Goal: Information Seeking & Learning: Learn about a topic

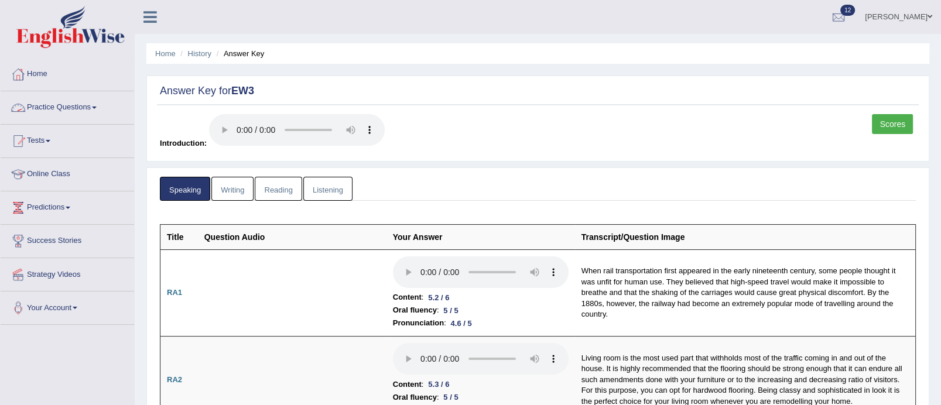
click at [88, 107] on link "Practice Questions" at bounding box center [68, 105] width 134 height 29
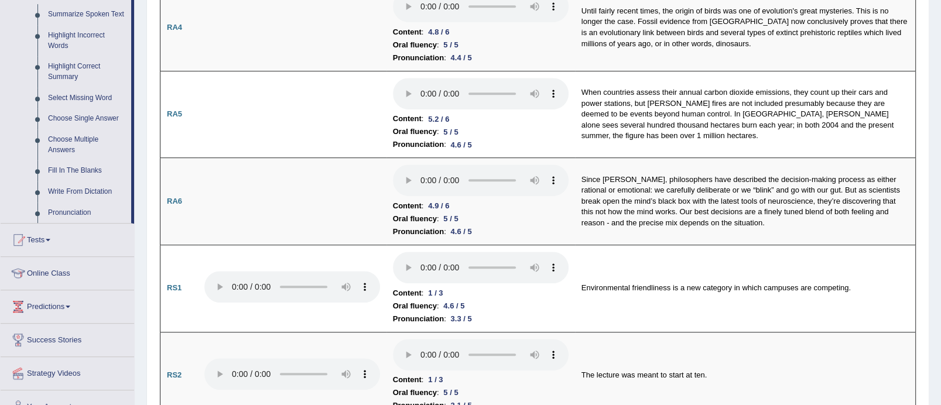
scroll to position [533, 0]
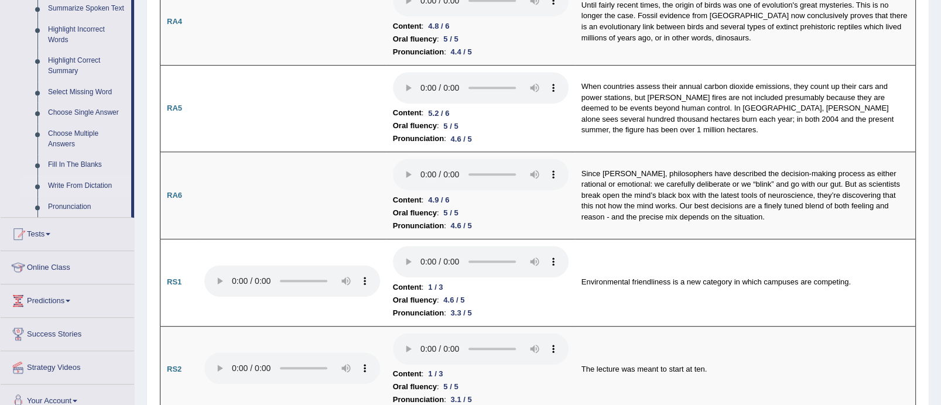
click at [97, 189] on link "Write From Dictation" at bounding box center [87, 186] width 88 height 21
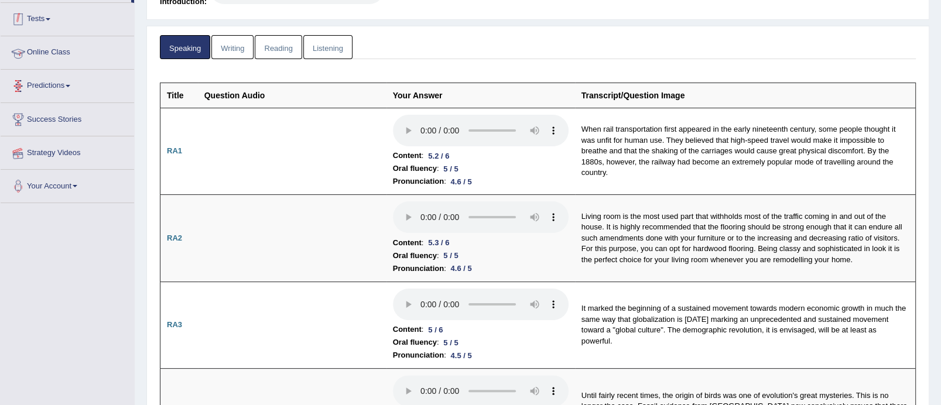
scroll to position [200, 0]
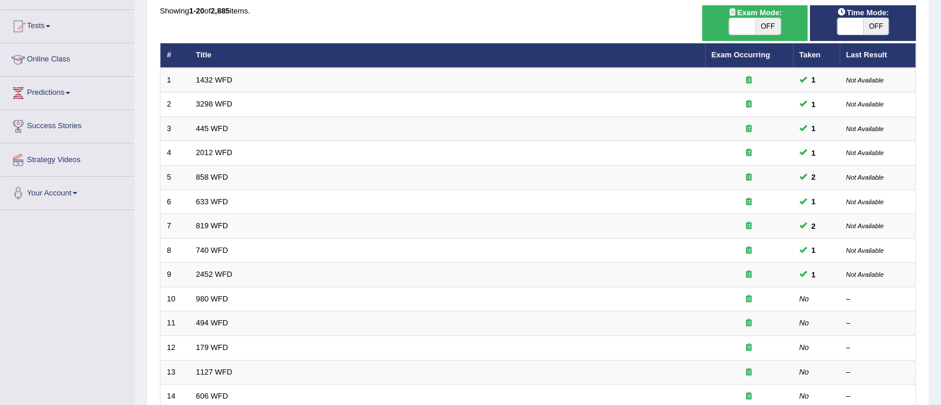
scroll to position [118, 0]
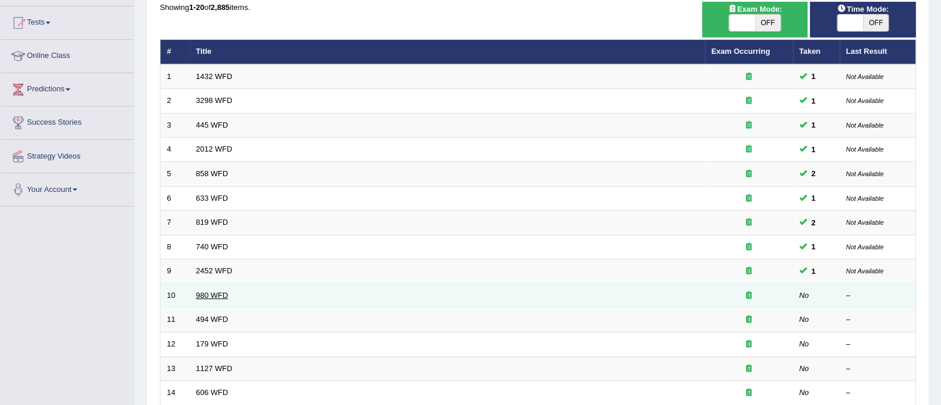
click at [207, 294] on link "980 WFD" at bounding box center [212, 295] width 32 height 9
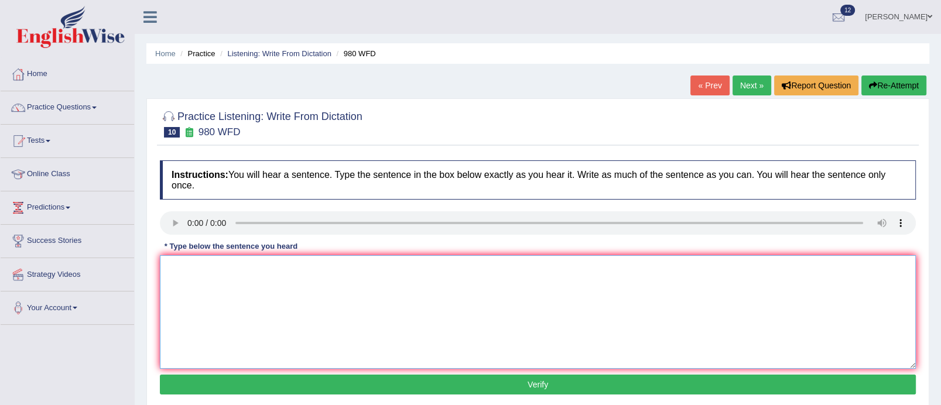
click at [189, 274] on textarea at bounding box center [538, 312] width 756 height 114
type textarea "Your idea has been discussed in seminars and tutorials."
click at [438, 385] on button "Verify" at bounding box center [538, 385] width 756 height 20
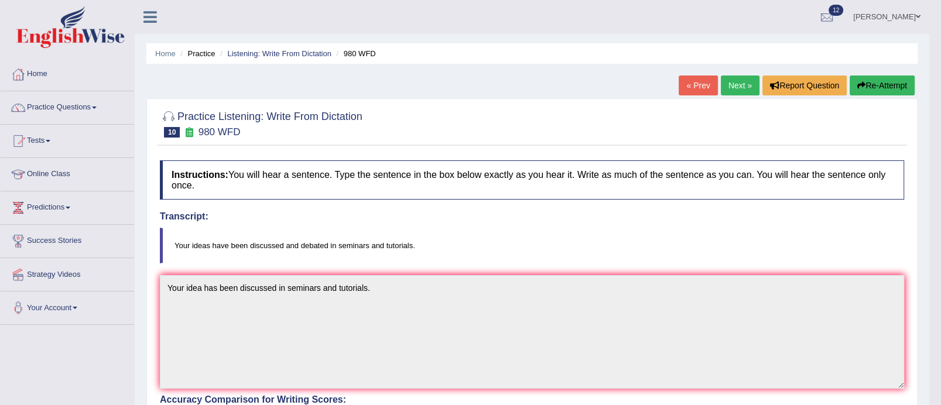
click at [744, 80] on link "Next »" at bounding box center [740, 86] width 39 height 20
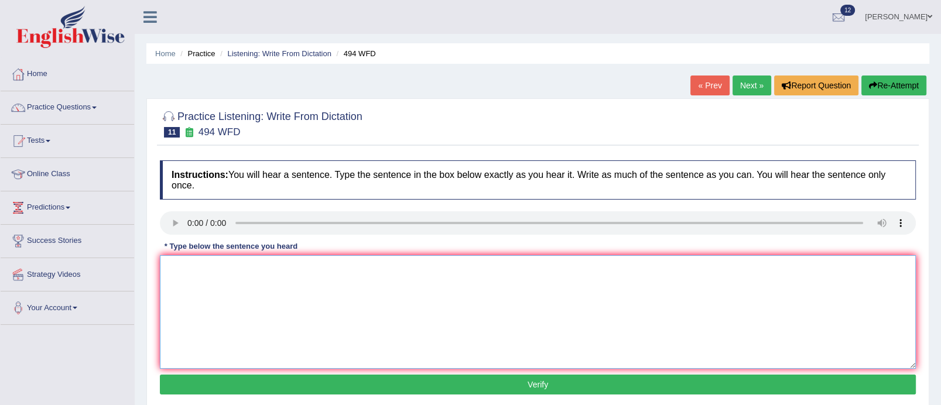
click at [212, 277] on textarea at bounding box center [538, 312] width 756 height 114
type textarea "The vocublary is particularly specifically jorgans."
click at [444, 383] on button "Verify" at bounding box center [538, 385] width 756 height 20
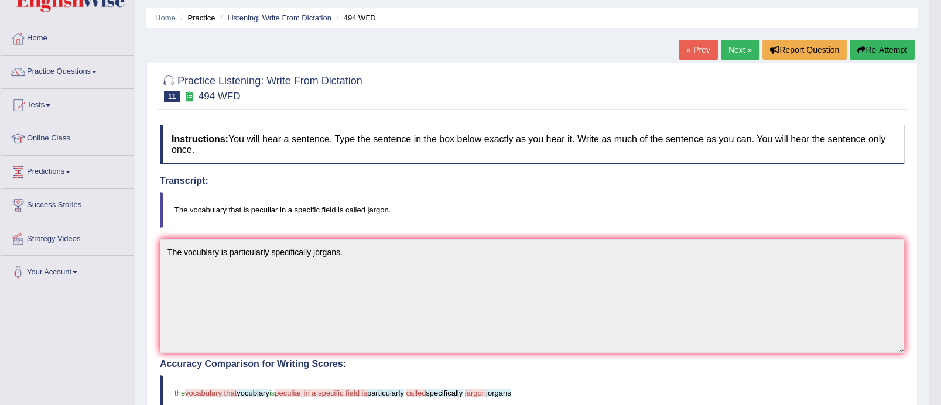
scroll to position [33, 0]
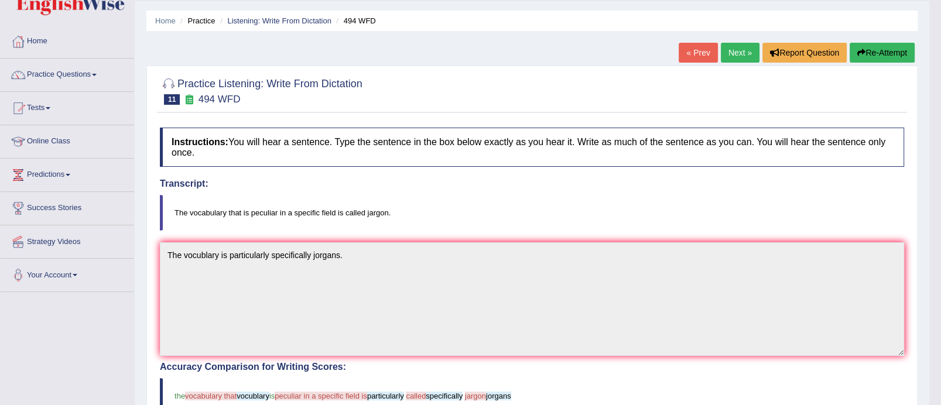
click at [888, 46] on button "Re-Attempt" at bounding box center [882, 53] width 65 height 20
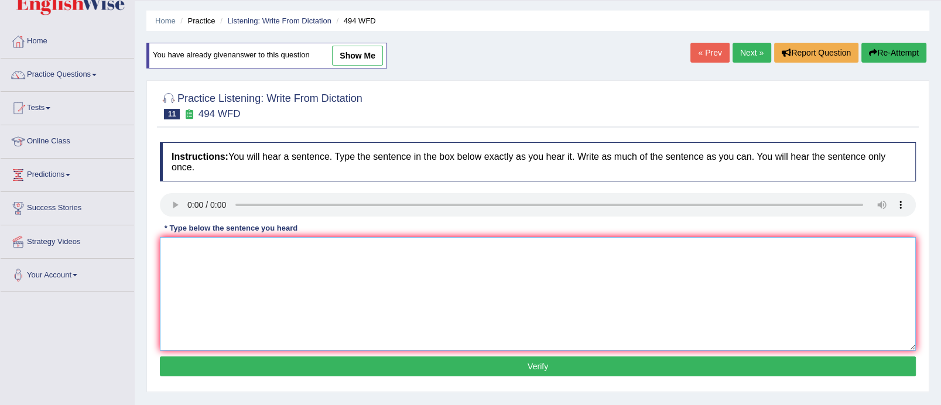
click at [248, 280] on textarea at bounding box center [538, 294] width 756 height 114
type textarea "The vocabulary is field of debates specific called jargon."
click at [401, 360] on button "Verify" at bounding box center [538, 367] width 756 height 20
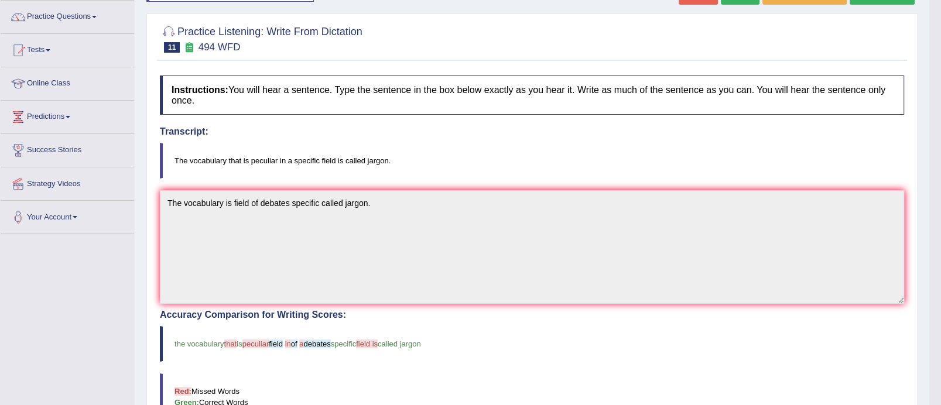
scroll to position [79, 0]
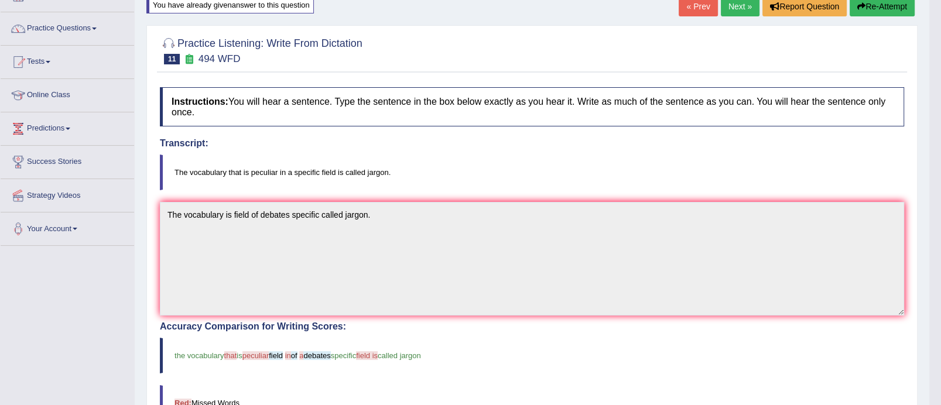
click at [740, 6] on link "Next »" at bounding box center [740, 6] width 39 height 20
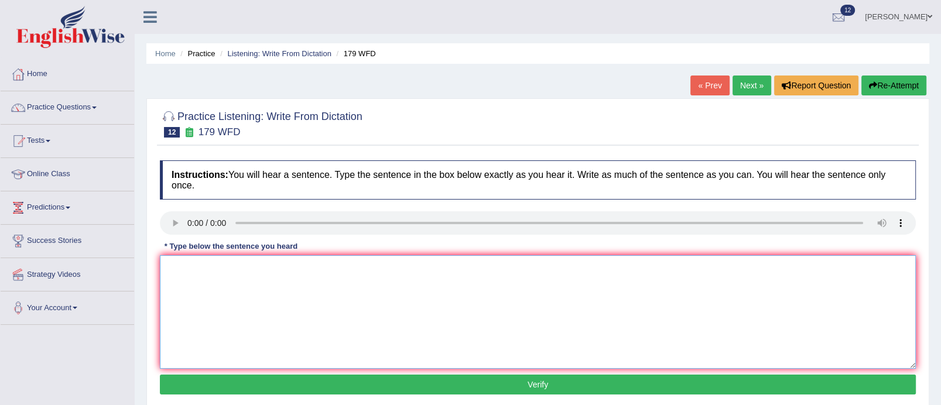
click at [197, 279] on textarea at bounding box center [538, 312] width 756 height 114
click at [194, 266] on textarea "Lecture is most modest and formal way of teachings" at bounding box center [538, 312] width 756 height 114
click at [251, 268] on textarea "Lecture lectures are is most modest and formal way of teachings" at bounding box center [538, 312] width 756 height 114
click at [426, 273] on textarea "Lecture lectures are is the most modest and formal way of teachings" at bounding box center [538, 312] width 756 height 114
type textarea "Lecture lectures are is the most modest and formal way of teachings teaching."
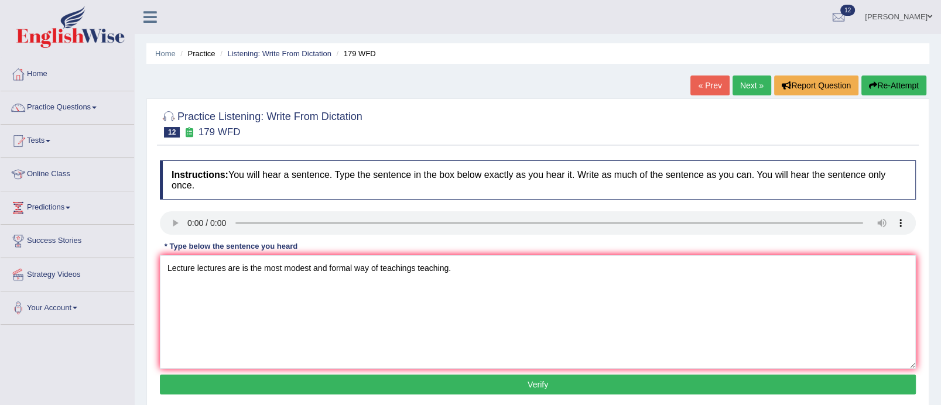
click at [462, 383] on button "Verify" at bounding box center [538, 385] width 756 height 20
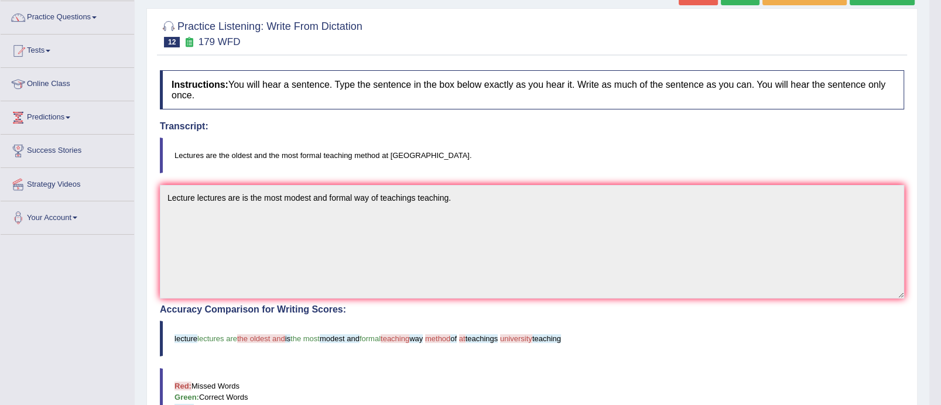
scroll to position [77, 0]
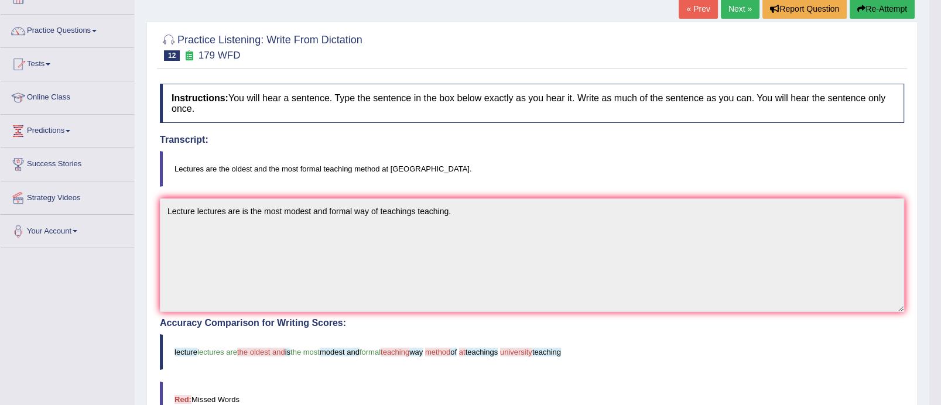
click at [743, 12] on link "Next »" at bounding box center [740, 9] width 39 height 20
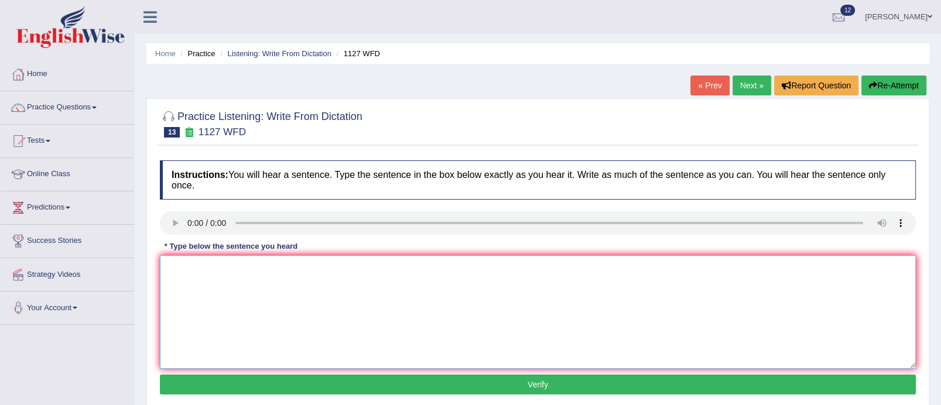
click at [237, 275] on textarea at bounding box center [538, 312] width 756 height 114
click at [193, 272] on textarea at bounding box center [538, 312] width 756 height 114
click at [246, 268] on textarea "A university degree is the requirement of most professions." at bounding box center [538, 312] width 756 height 114
type textarea "A university degree is a the requirement of most professions."
click at [435, 388] on button "Verify" at bounding box center [538, 385] width 756 height 20
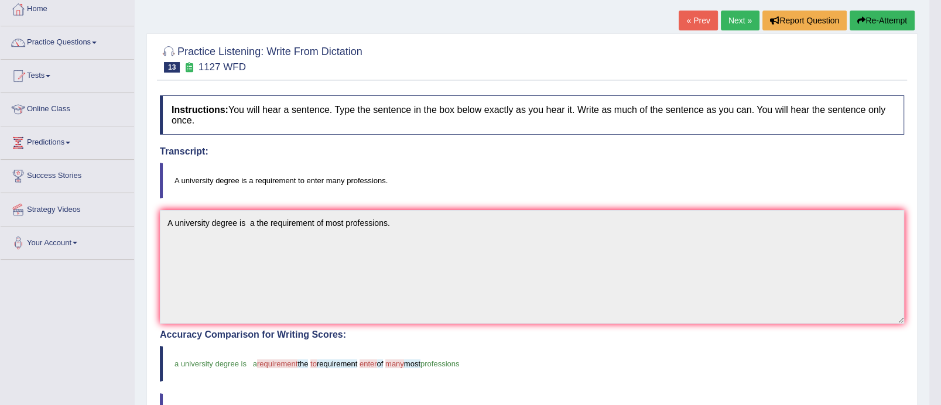
scroll to position [52, 0]
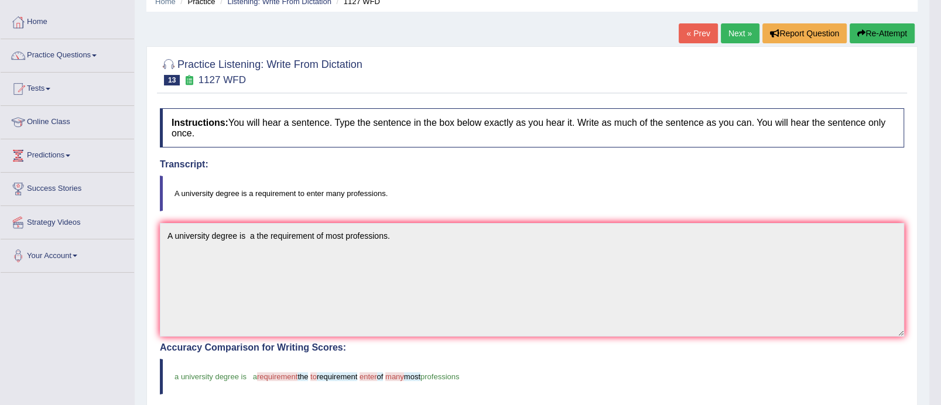
click at [741, 40] on link "Next »" at bounding box center [740, 33] width 39 height 20
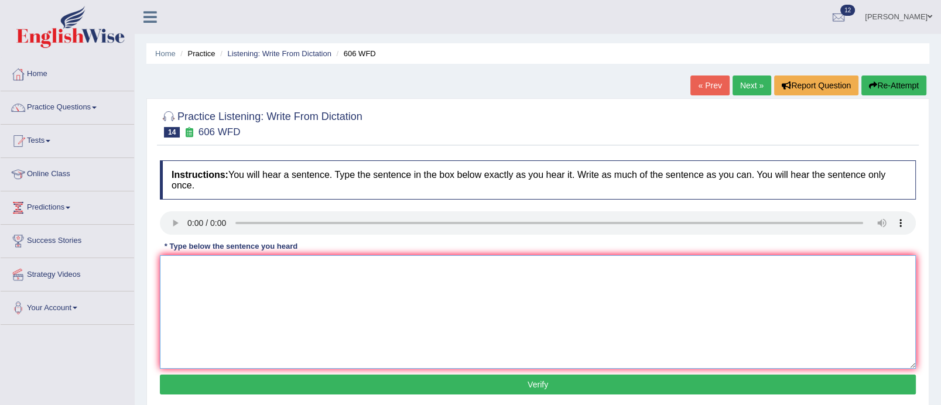
click at [211, 265] on textarea at bounding box center [538, 312] width 756 height 114
click at [200, 268] on textarea "Students study the lituree of ancient greek." at bounding box center [538, 312] width 756 height 114
click at [236, 267] on textarea "Students are study the lituree of ancient greek." at bounding box center [538, 312] width 756 height 114
click at [306, 267] on textarea "Students are study studying the lituree of ancient greek." at bounding box center [538, 312] width 756 height 114
click at [378, 267] on textarea "Students are study studying the literature of ancient greek." at bounding box center [538, 312] width 756 height 114
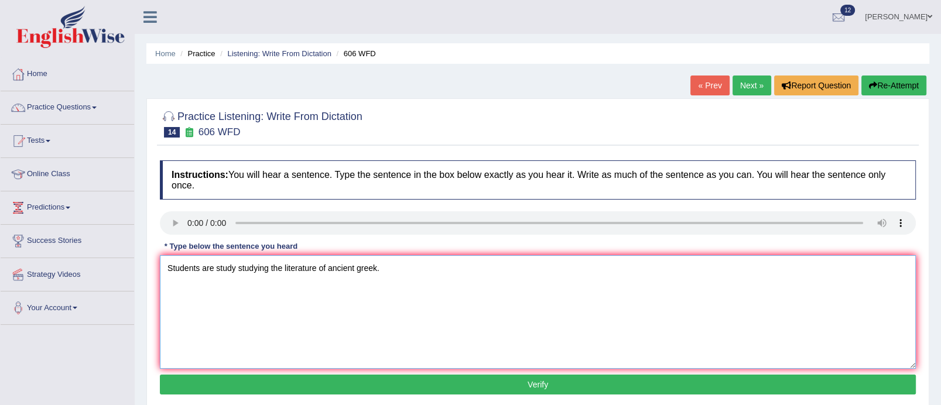
type textarea "Students are study studying the literature of ancient greek."
click at [418, 381] on button "Verify" at bounding box center [538, 385] width 756 height 20
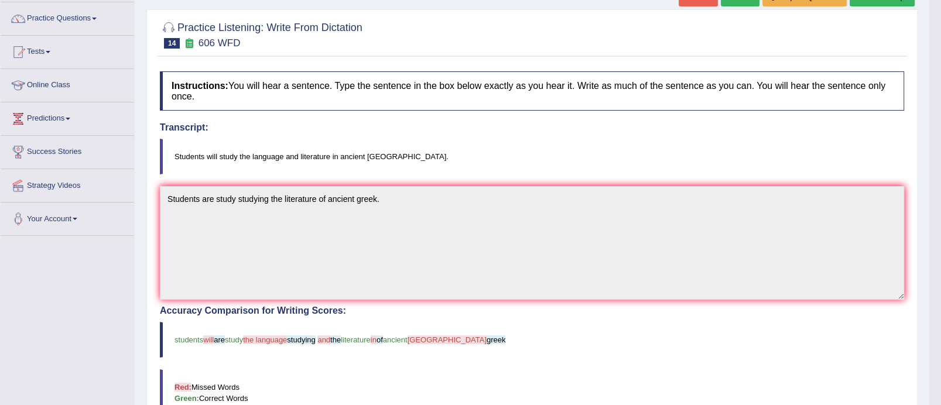
scroll to position [74, 0]
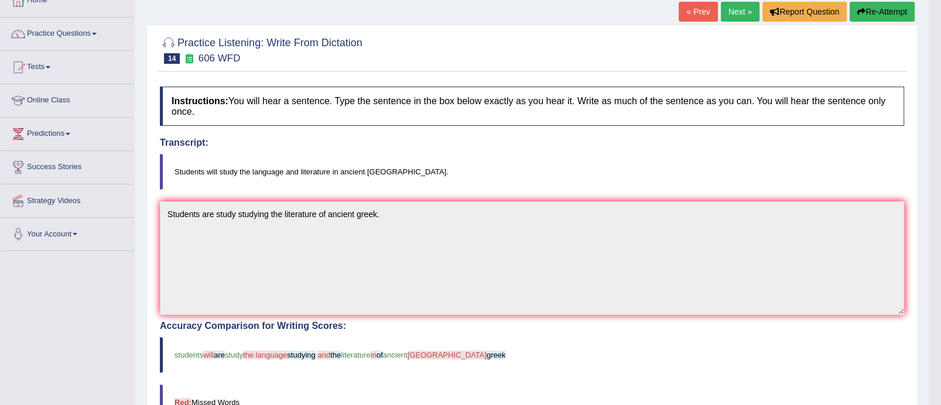
click at [743, 14] on link "Next »" at bounding box center [740, 12] width 39 height 20
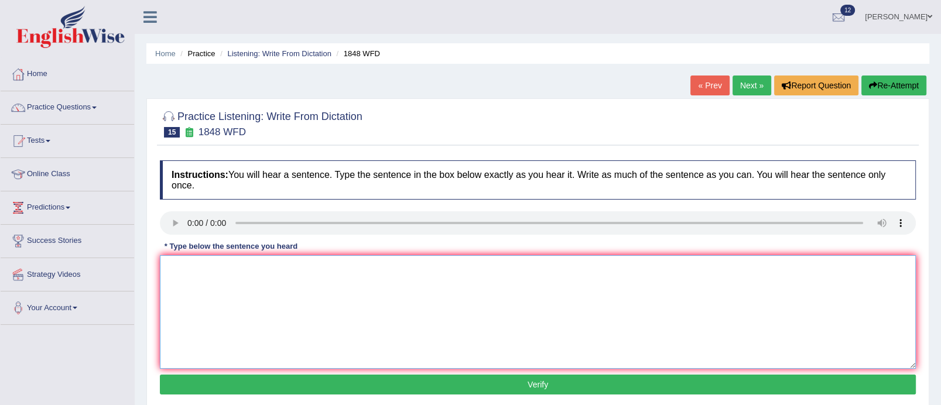
click at [298, 292] on textarea at bounding box center [538, 312] width 756 height 114
click at [206, 281] on textarea at bounding box center [538, 312] width 756 height 114
type textarea "s"
click at [299, 268] on textarea "Students must present the data in" at bounding box center [538, 312] width 756 height 114
type textarea "Students must present the data indentification to enrollment this course."
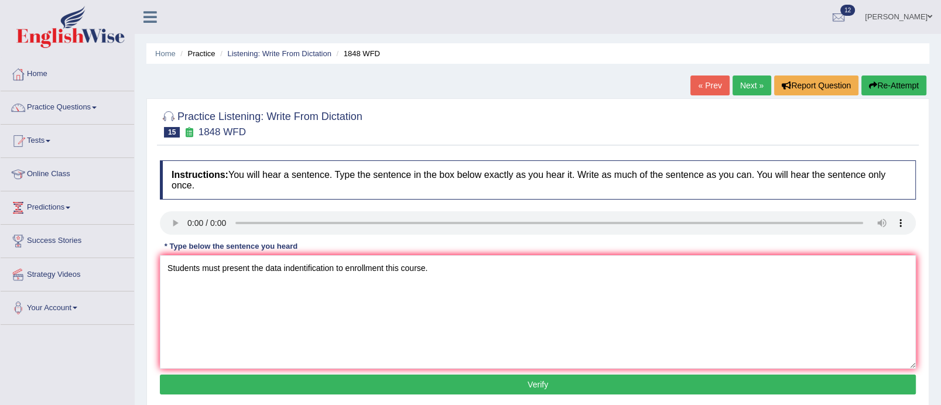
click at [409, 383] on button "Verify" at bounding box center [538, 385] width 756 height 20
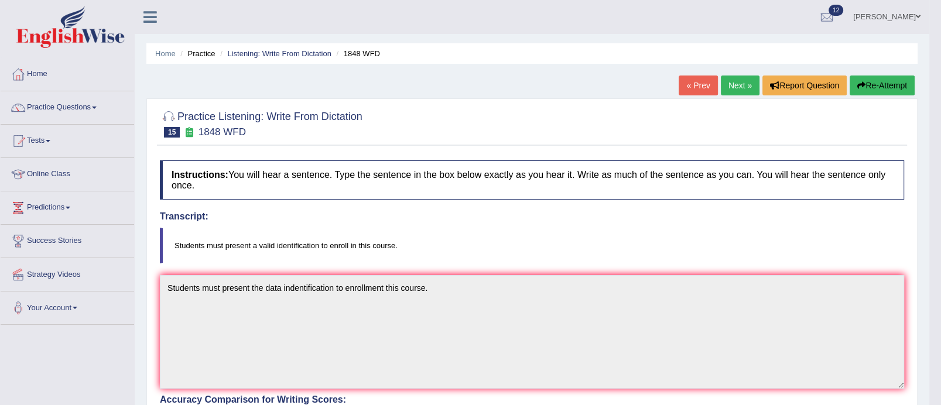
click at [740, 91] on link "Next »" at bounding box center [740, 86] width 39 height 20
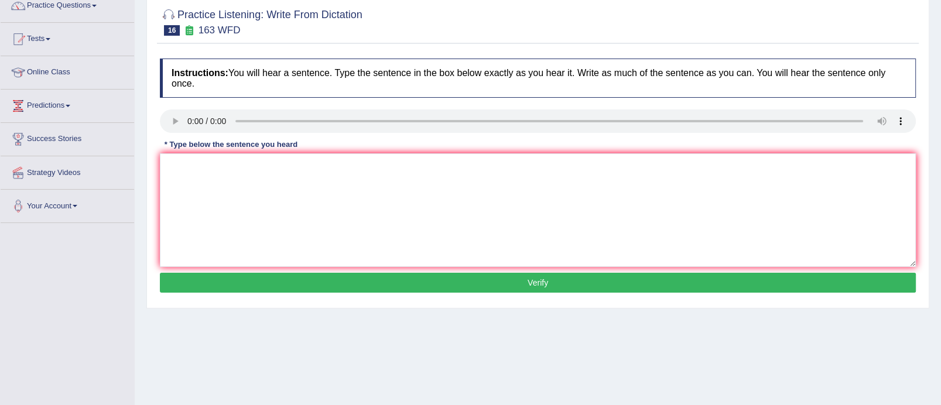
scroll to position [105, 0]
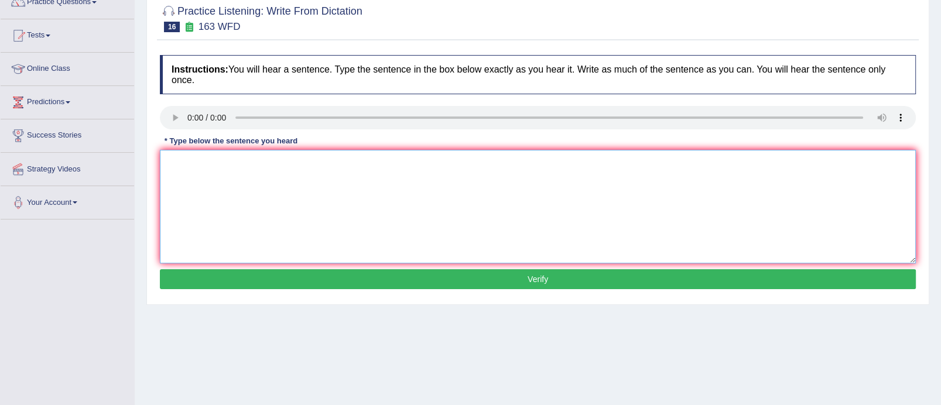
click at [189, 165] on textarea at bounding box center [538, 207] width 756 height 114
click at [199, 159] on textarea "a numbwre of assignments will be submitted in the conference" at bounding box center [538, 207] width 756 height 114
click at [171, 163] on textarea "a number of assignments will be submitted in the conference" at bounding box center [538, 207] width 756 height 114
click at [391, 162] on textarea "A number of assignments will be submitted in the conference" at bounding box center [538, 207] width 756 height 114
type textarea "A number of assignments will be submitted in the conference."
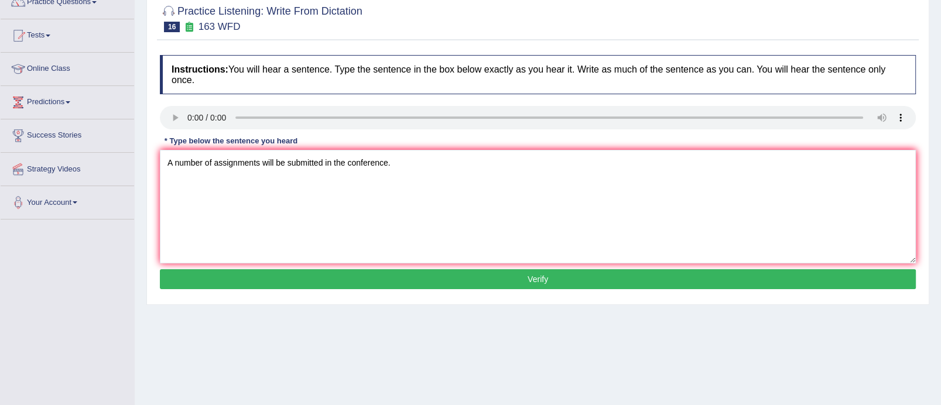
click at [453, 275] on button "Verify" at bounding box center [538, 279] width 756 height 20
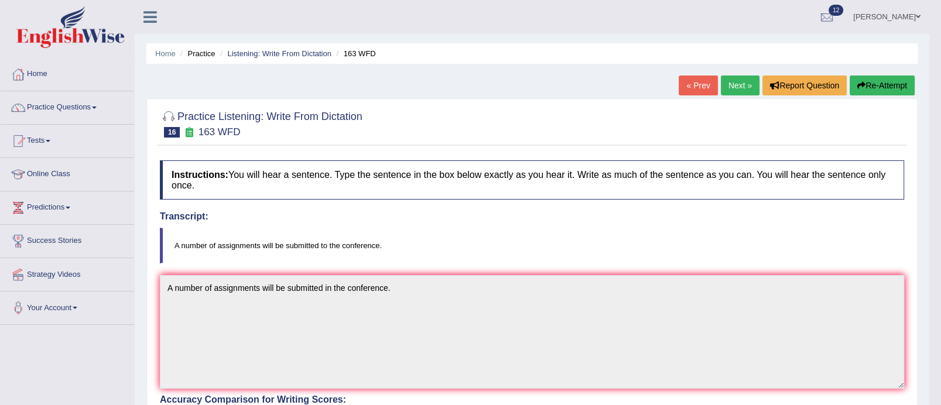
scroll to position [0, 0]
click at [729, 86] on link "Next »" at bounding box center [740, 86] width 39 height 20
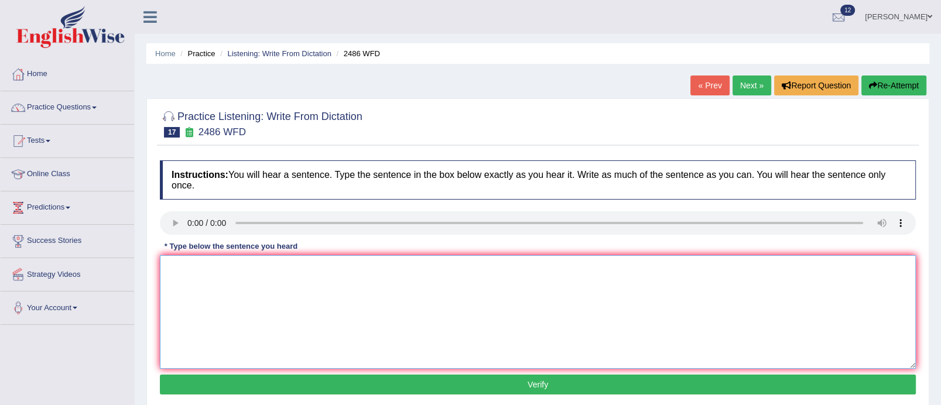
click at [191, 284] on textarea at bounding box center [538, 312] width 756 height 114
click at [233, 268] on textarea "It is quit clear" at bounding box center [538, 312] width 756 height 114
click at [194, 266] on textarea "It is quit clear that facial expressions are different accross the world." at bounding box center [538, 312] width 756 height 114
type textarea "It is quite clear that facial expressions are different accross the world."
click at [452, 379] on button "Verify" at bounding box center [538, 385] width 756 height 20
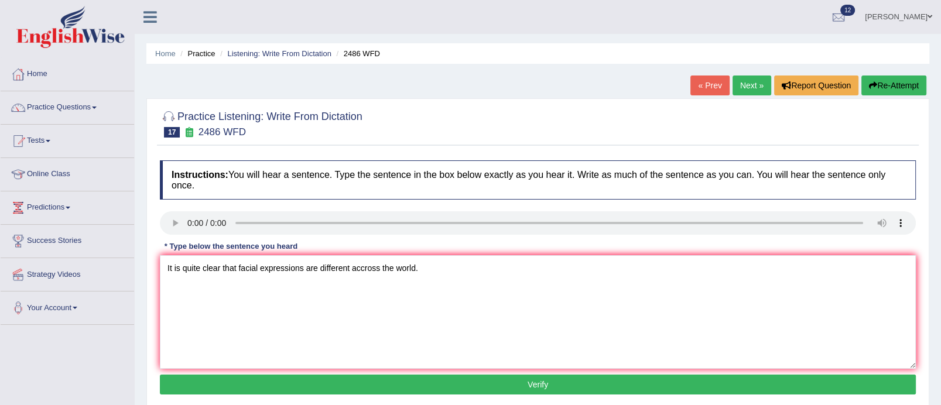
click at [452, 379] on div "Home Practice Listening: Write From Dictation 2486 WFD « Prev Next » Report Que…" at bounding box center [538, 293] width 807 height 586
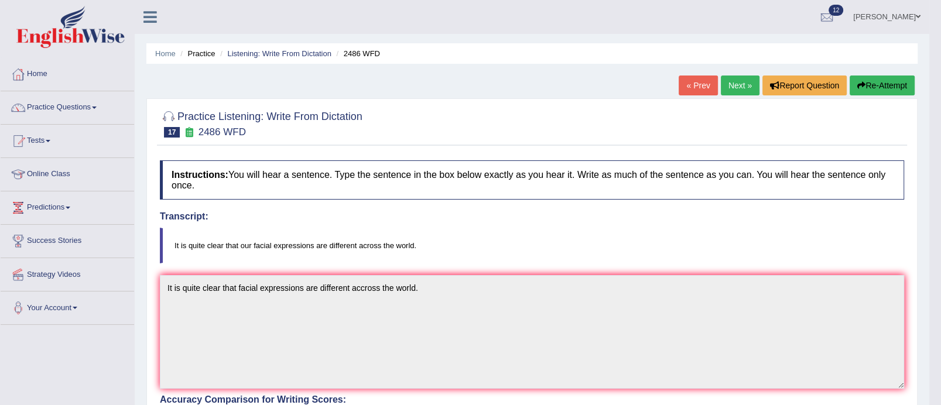
click at [745, 84] on link "Next »" at bounding box center [740, 86] width 39 height 20
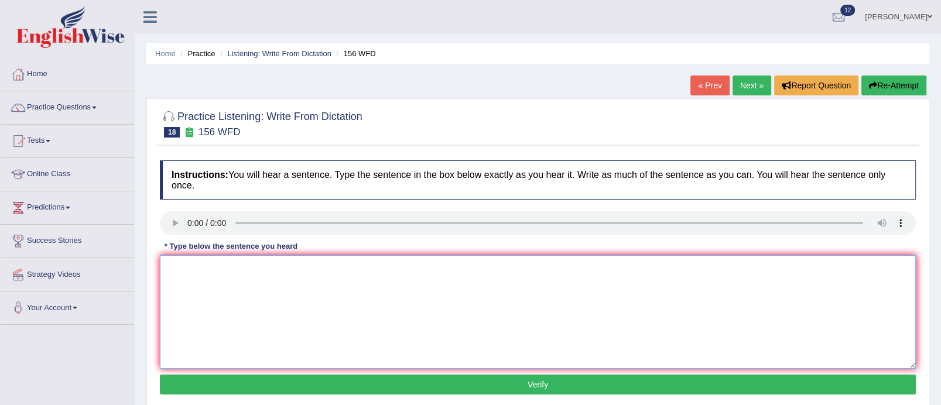
click at [201, 277] on textarea at bounding box center [538, 312] width 756 height 114
click at [241, 268] on textarea "All assignemts are d by [DATE]." at bounding box center [538, 312] width 756 height 114
type textarea "All assignemts are dwe due by [DATE]."
click at [514, 378] on button "Verify" at bounding box center [538, 385] width 756 height 20
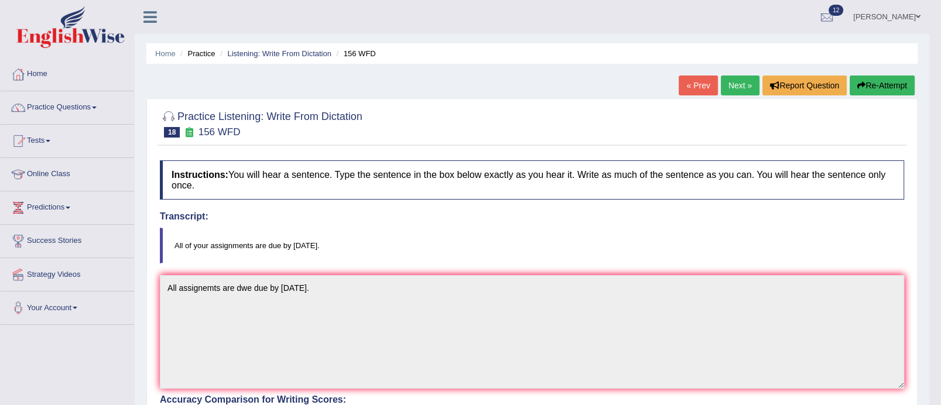
click at [743, 89] on link "Next »" at bounding box center [740, 86] width 39 height 20
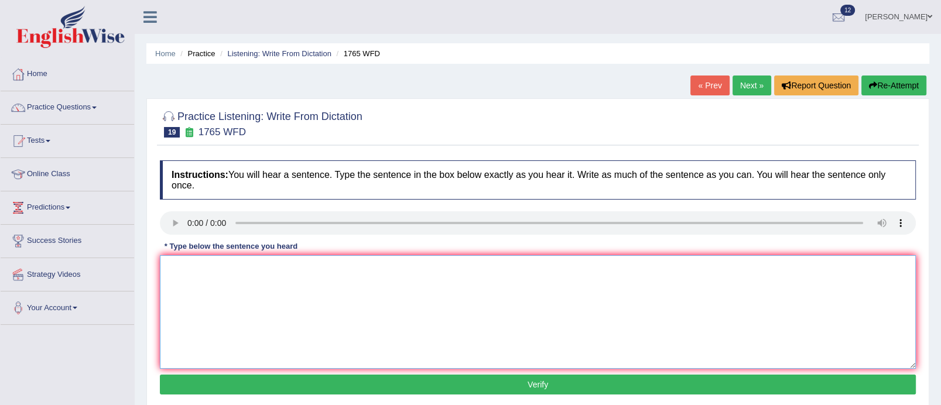
click at [201, 262] on textarea at bounding box center [538, 312] width 756 height 114
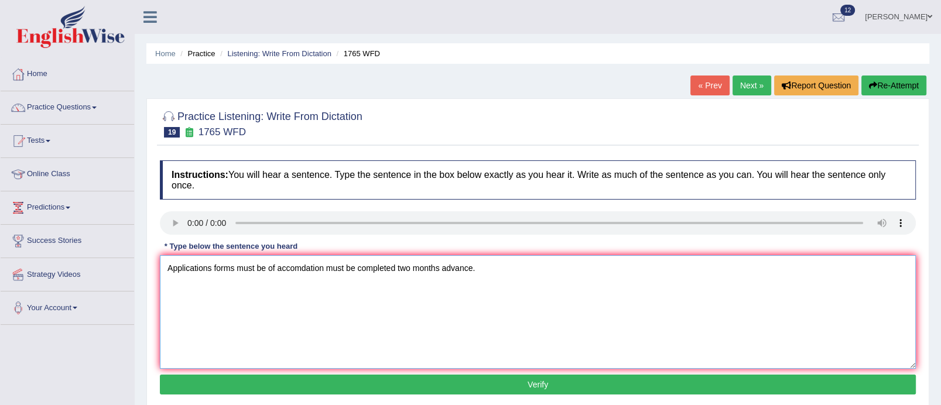
type textarea "Applications forms must be of accomdation must be completed two months advance."
click at [484, 383] on button "Verify" at bounding box center [538, 385] width 756 height 20
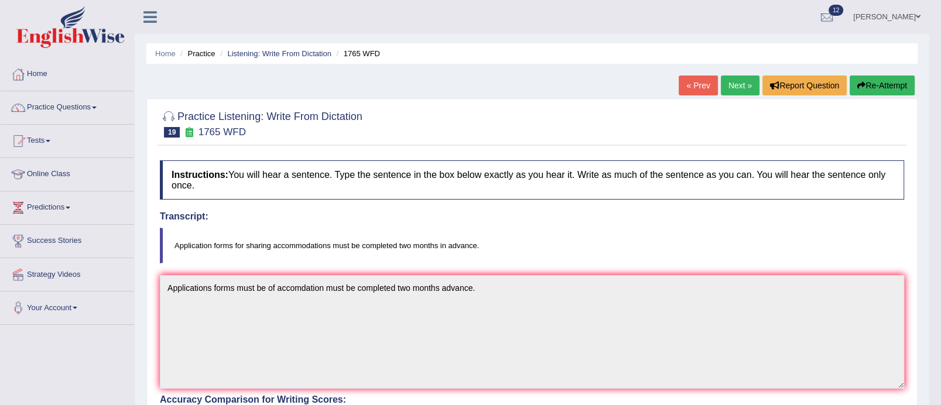
click at [735, 77] on link "Next »" at bounding box center [740, 86] width 39 height 20
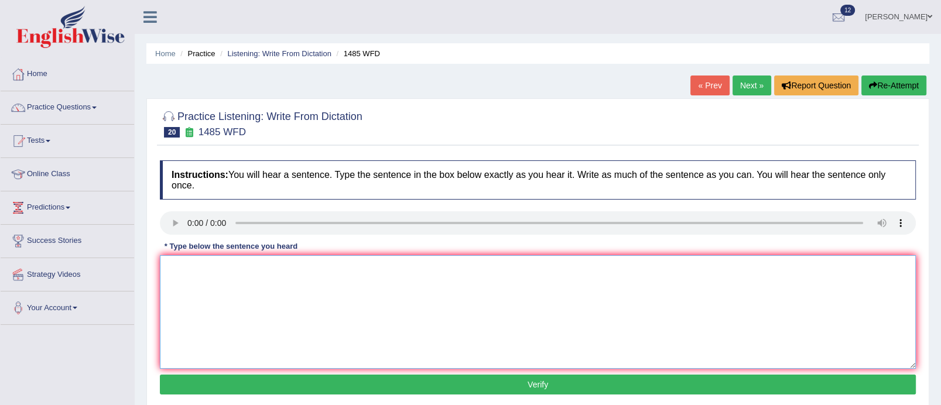
click at [239, 265] on textarea at bounding box center [538, 312] width 756 height 114
type textarea "c"
click at [245, 263] on textarea "Course work will" at bounding box center [538, 312] width 756 height 114
type textarea "Course work get chance export the subject."
click at [394, 383] on button "Verify" at bounding box center [538, 385] width 756 height 20
